Goal: Information Seeking & Learning: Learn about a topic

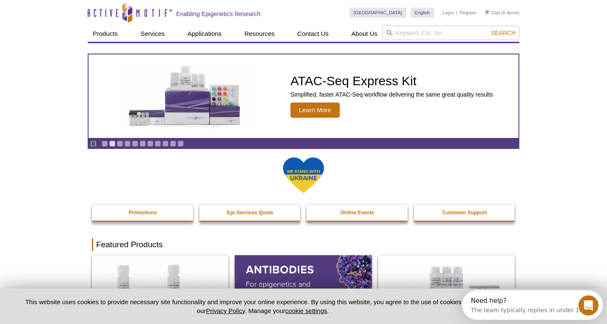
click at [445, 24] on div "[GEOGRAPHIC_DATA] [GEOGRAPHIC_DATA] [GEOGRAPHIC_DATA] [GEOGRAPHIC_DATA] [GEOGRA…" at bounding box center [434, 13] width 170 height 26
click at [444, 28] on input "search" at bounding box center [450, 33] width 137 height 14
type input "ikkb"
click at [488, 29] on button "Search" at bounding box center [502, 33] width 29 height 8
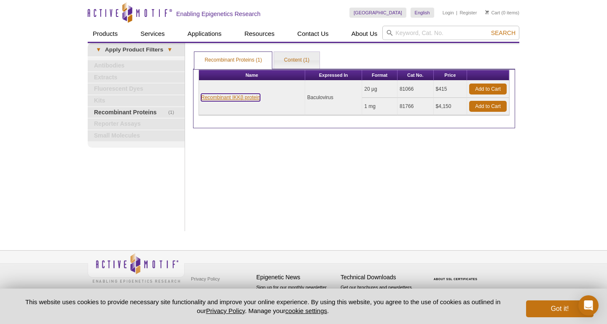
click at [244, 95] on link "Recombinant IKKβ protein" at bounding box center [230, 98] width 59 height 8
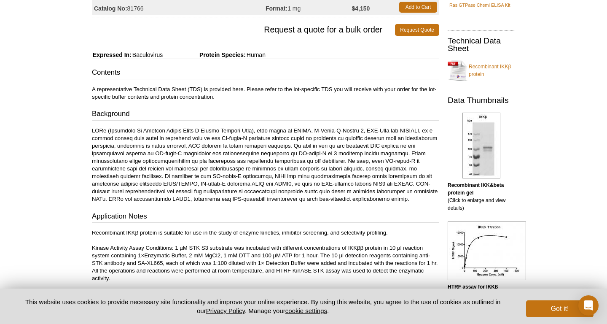
scroll to position [228, 0]
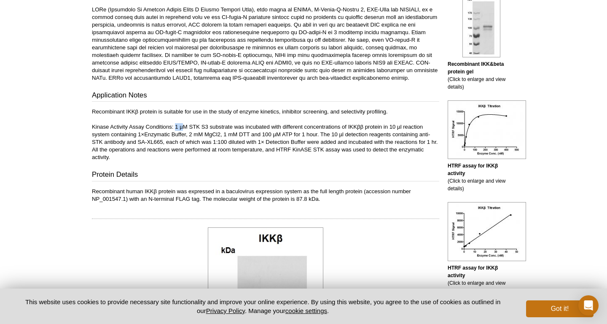
drag, startPoint x: 176, startPoint y: 126, endPoint x: 185, endPoint y: 128, distance: 8.6
click at [185, 128] on p "Recombinant IKKβ protein is suitable for use in the study of enzyme kinetics, i…" at bounding box center [265, 134] width 347 height 53
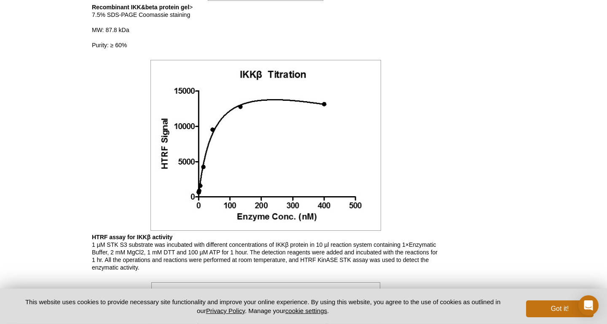
scroll to position [686, 0]
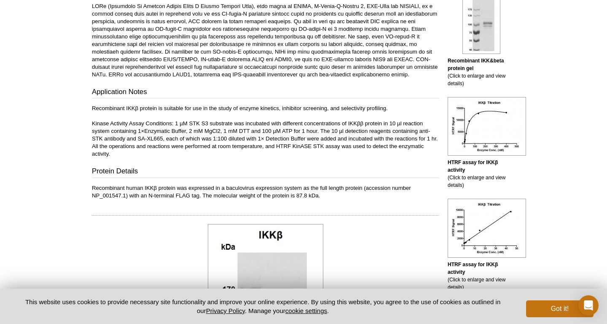
click at [246, 140] on p "Recombinant IKKβ protein is suitable for use in the study of enzyme kinetics, i…" at bounding box center [265, 130] width 347 height 53
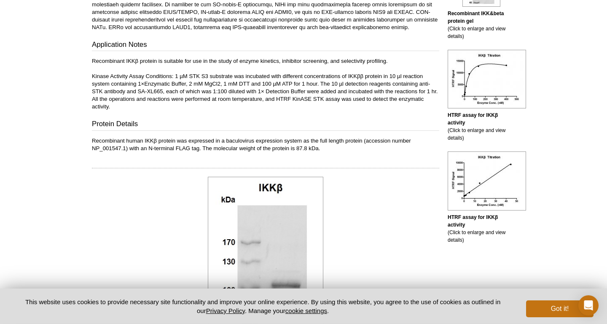
scroll to position [322, 0]
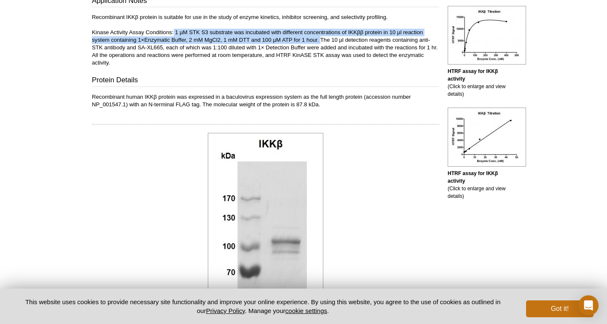
drag, startPoint x: 175, startPoint y: 30, endPoint x: 321, endPoint y: 40, distance: 146.5
click at [321, 40] on p "Recombinant IKKβ protein is suitable for use in the study of enzyme kinetics, i…" at bounding box center [265, 39] width 347 height 53
copy p "1 µM STK S3 substrate was incubated with different concentrations of IKKββ prot…"
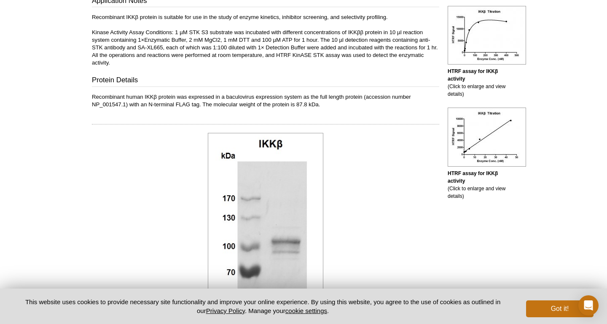
click at [380, 174] on div at bounding box center [265, 235] width 347 height 209
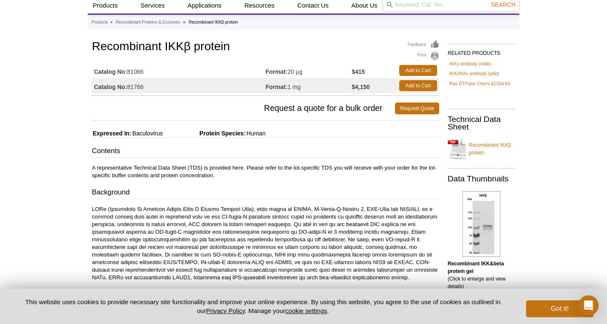
scroll to position [46, 0]
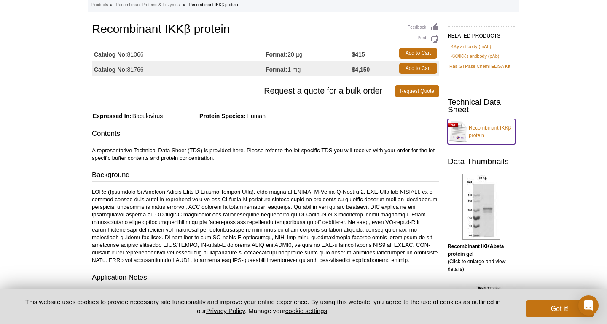
click at [477, 135] on link "Recombinant IKKβ protein" at bounding box center [480, 131] width 67 height 25
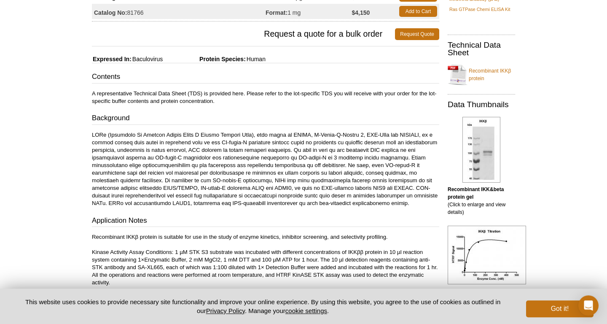
drag, startPoint x: 235, startPoint y: 139, endPoint x: 228, endPoint y: 148, distance: 11.5
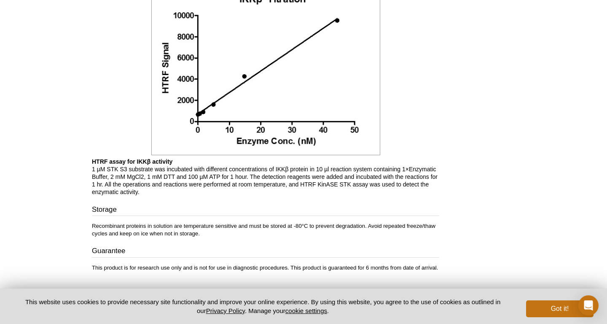
scroll to position [637, 0]
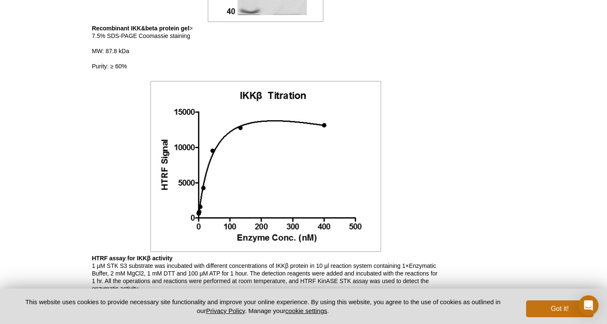
click at [471, 180] on div "RELATED PRODUCTS IKKγ antibody (mAb) IKKi/IKKε antibody (pAb) Ras GTPase Chemi …" at bounding box center [479, 14] width 80 height 1168
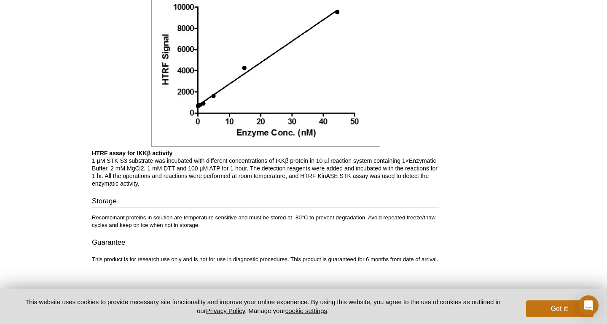
scroll to position [1004, 0]
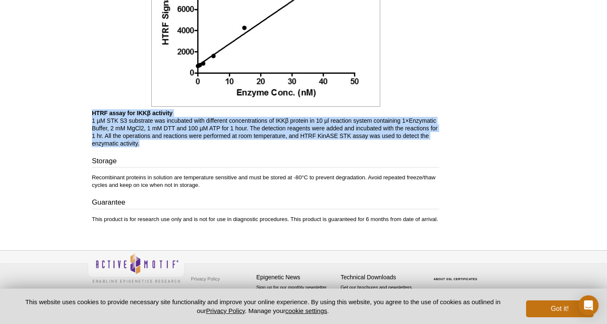
drag, startPoint x: 150, startPoint y: 151, endPoint x: 92, endPoint y: 115, distance: 68.1
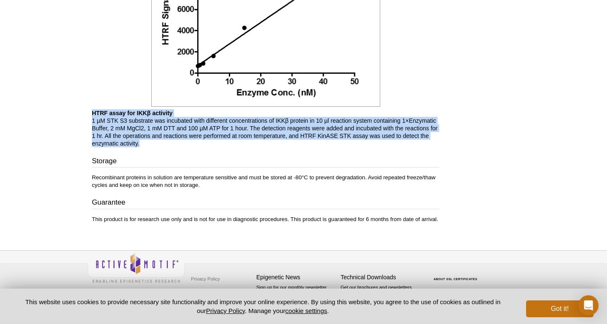
drag, startPoint x: 92, startPoint y: 115, endPoint x: 153, endPoint y: 141, distance: 66.4
click at [153, 141] on p "HTRF assay for IKKβ activity 1 µM STK S3 substrate was incubated with different…" at bounding box center [265, 128] width 347 height 38
drag, startPoint x: 161, startPoint y: 143, endPoint x: 93, endPoint y: 113, distance: 74.5
click at [93, 113] on p "HTRF assay for IKKβ activity 1 µM STK S3 substrate was incubated with different…" at bounding box center [265, 128] width 347 height 38
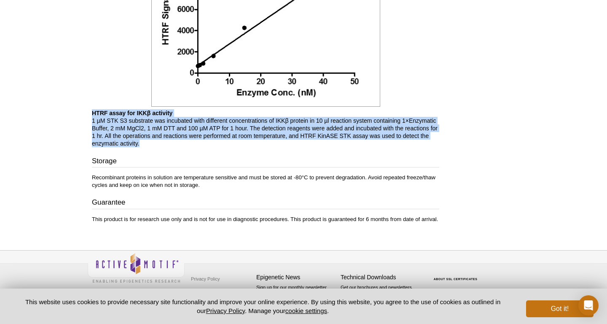
click at [93, 113] on b "HTRF assay for IKKβ activity" at bounding box center [132, 113] width 80 height 7
drag, startPoint x: 93, startPoint y: 113, endPoint x: 144, endPoint y: 144, distance: 60.1
click at [144, 144] on p "HTRF assay for IKKβ activity 1 µM STK S3 substrate was incubated with different…" at bounding box center [265, 128] width 347 height 38
drag, startPoint x: 148, startPoint y: 144, endPoint x: 94, endPoint y: 110, distance: 64.0
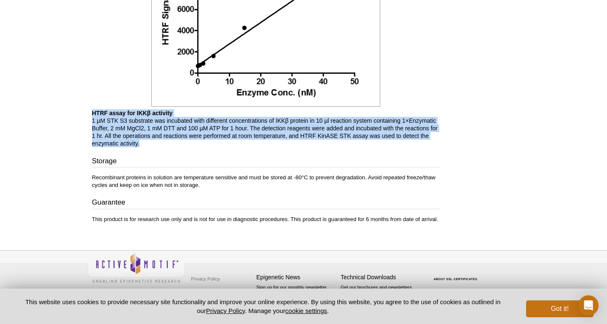
click at [94, 110] on p "HTRF assay for IKKβ activity 1 µM STK S3 substrate was incubated with different…" at bounding box center [265, 128] width 347 height 38
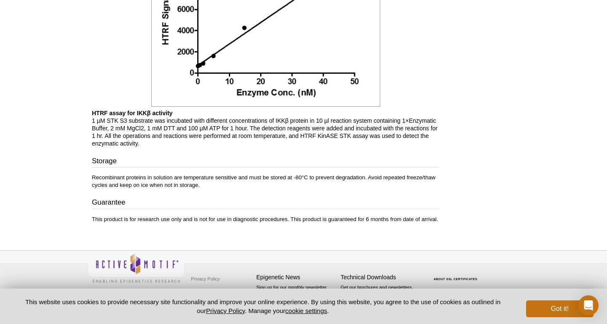
click at [94, 110] on b "HTRF assay for IKKβ activity" at bounding box center [132, 113] width 80 height 7
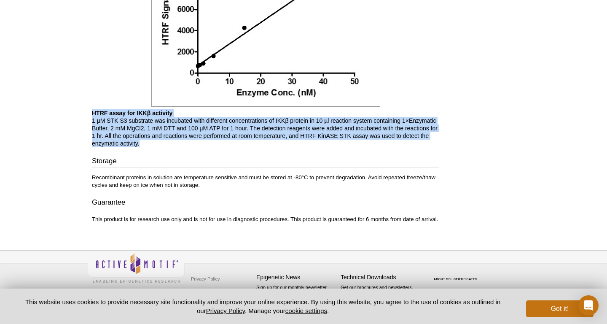
drag, startPoint x: 94, startPoint y: 110, endPoint x: 154, endPoint y: 141, distance: 67.6
click at [154, 141] on p "HTRF assay for IKKβ activity 1 µM STK S3 substrate was incubated with different…" at bounding box center [265, 128] width 347 height 38
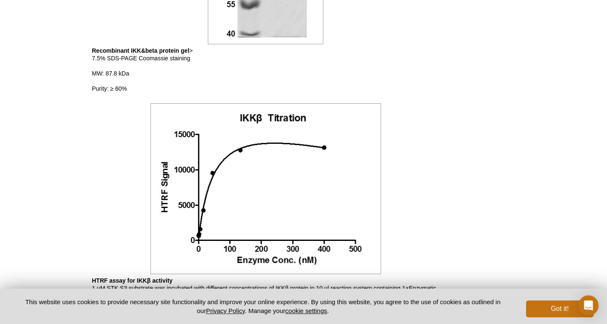
scroll to position [0, 0]
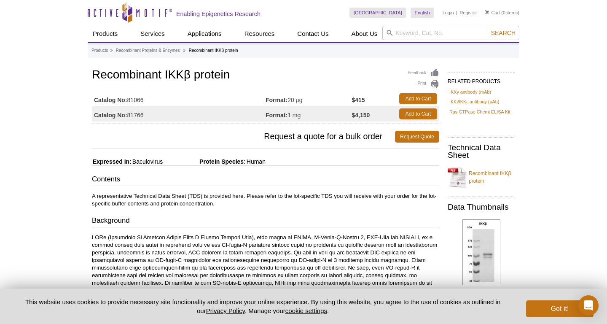
drag, startPoint x: 295, startPoint y: 227, endPoint x: 289, endPoint y: 71, distance: 156.0
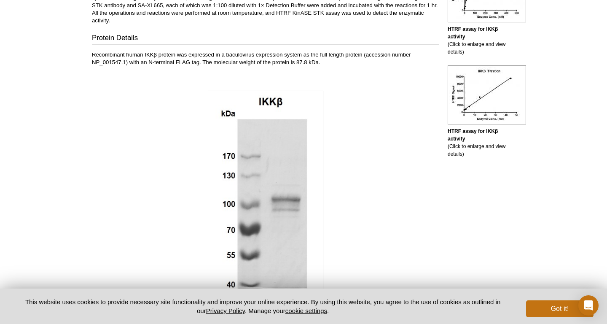
scroll to position [46, 0]
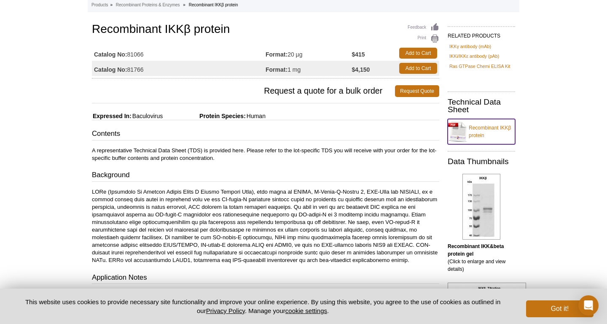
click at [485, 129] on link "Recombinant IKKβ protein" at bounding box center [480, 131] width 67 height 25
